Goal: Information Seeking & Learning: Learn about a topic

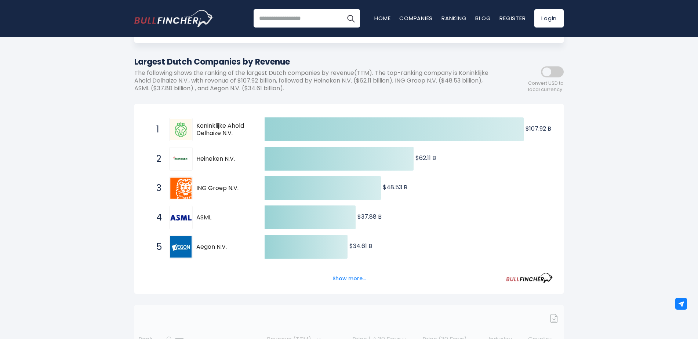
scroll to position [73, 0]
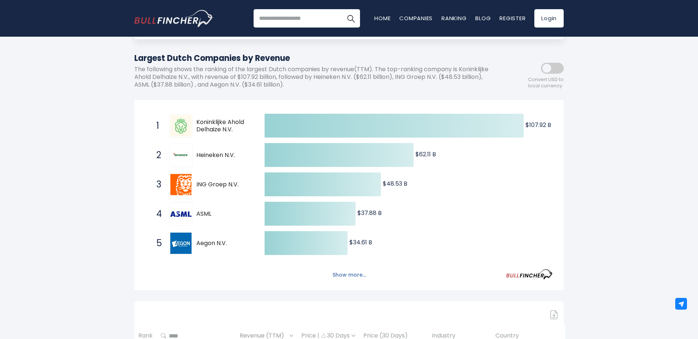
click at [353, 275] on button "Show more..." at bounding box center [349, 275] width 42 height 12
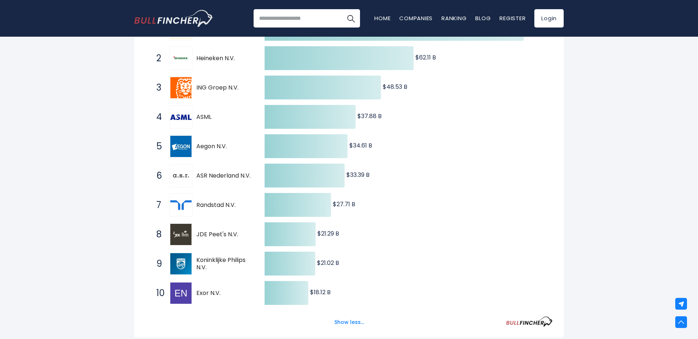
scroll to position [0, 0]
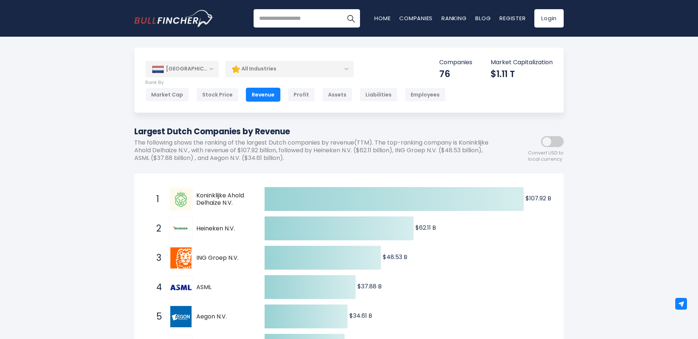
click at [251, 70] on div "All Industries" at bounding box center [289, 69] width 129 height 17
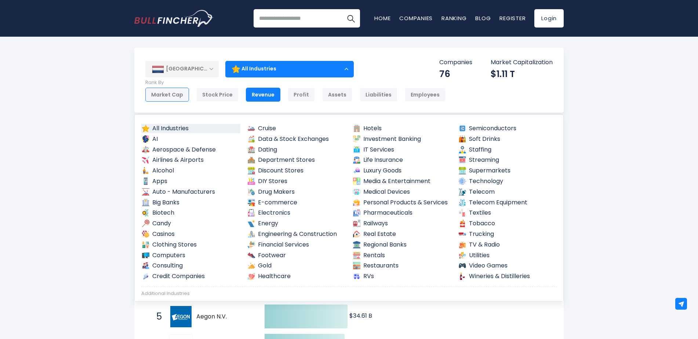
click at [164, 94] on div "Market Cap" at bounding box center [167, 95] width 44 height 14
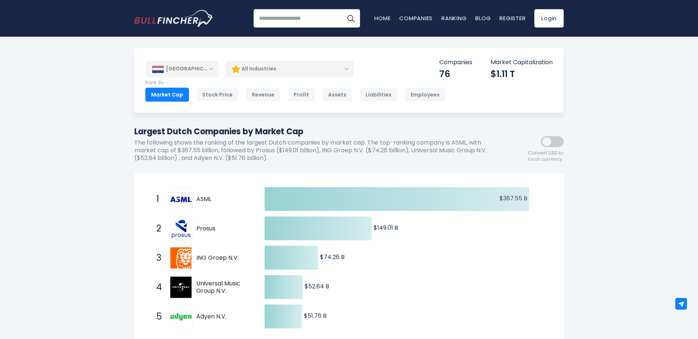
click at [280, 19] on input "search" at bounding box center [307, 18] width 106 height 18
type input "*********"
click at [342, 9] on button "Search" at bounding box center [351, 18] width 18 height 18
